Goal: Find contact information: Find contact information

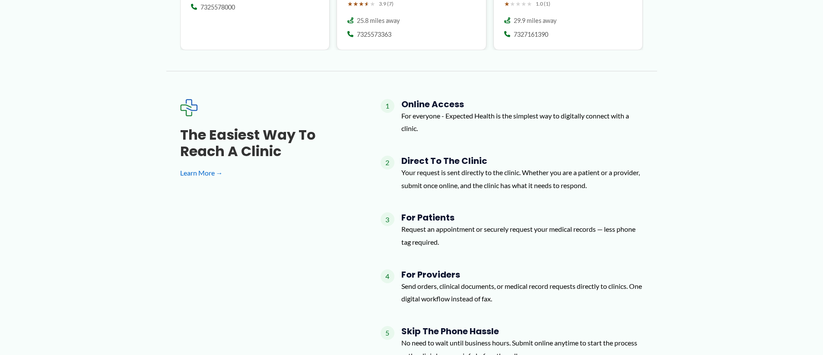
scroll to position [1253, 0]
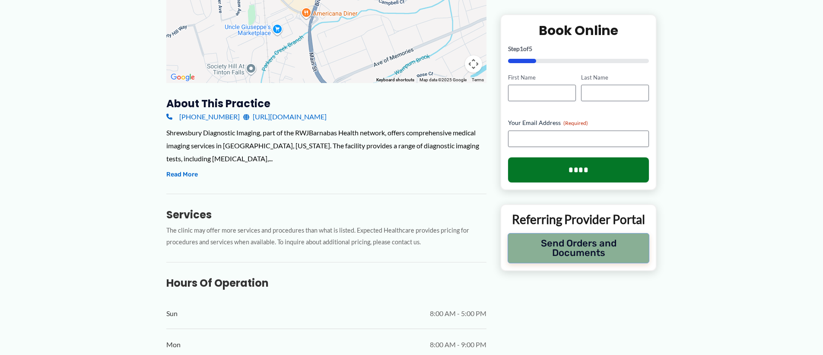
scroll to position [216, 0]
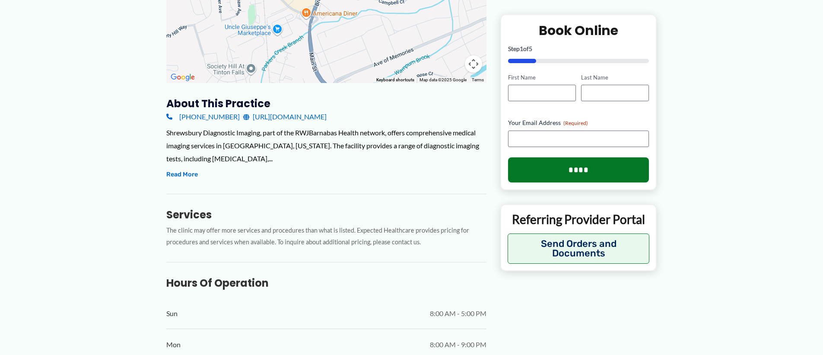
click at [327, 117] on link "[URL][DOMAIN_NAME]" at bounding box center [284, 116] width 83 height 13
click at [186, 173] on button "Read More" at bounding box center [182, 174] width 32 height 10
